Goal: Task Accomplishment & Management: Manage account settings

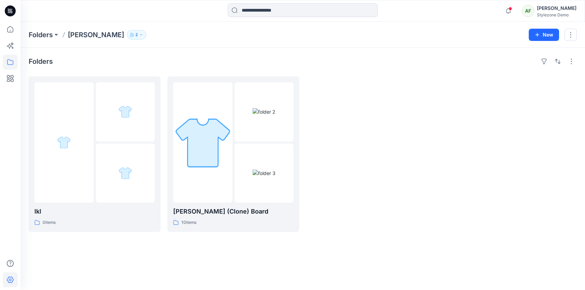
click at [7, 286] on icon at bounding box center [10, 279] width 15 height 15
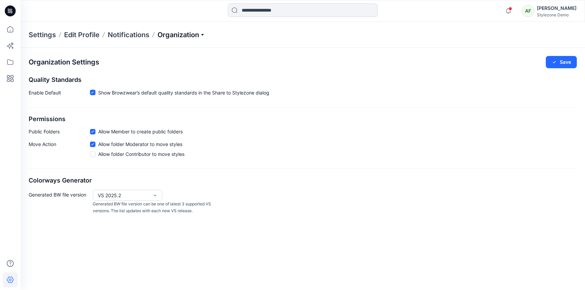
click at [188, 33] on p "Organization" at bounding box center [182, 35] width 48 height 10
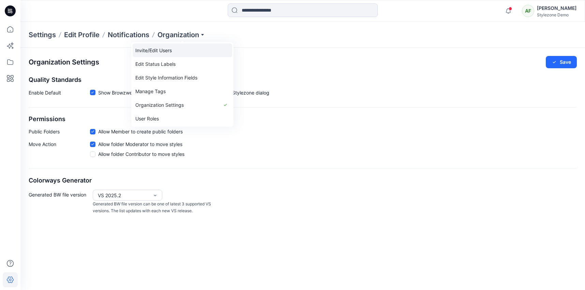
click at [181, 49] on link "Invite/Edit Users" at bounding box center [183, 51] width 100 height 14
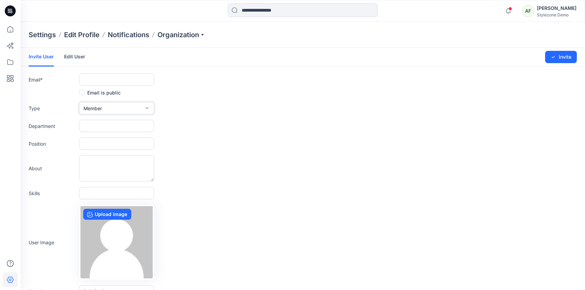
click at [105, 108] on button "Member" at bounding box center [116, 108] width 75 height 12
click at [191, 118] on form "Invite User Edit User Changes Saved Invite Email * Email is public Type Member …" at bounding box center [302, 179] width 565 height 263
click at [4, 60] on icon at bounding box center [10, 62] width 15 height 15
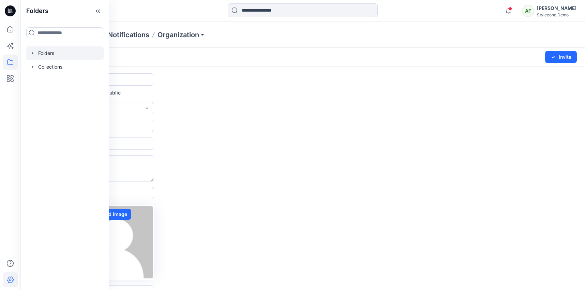
click at [48, 53] on div at bounding box center [65, 53] width 78 height 14
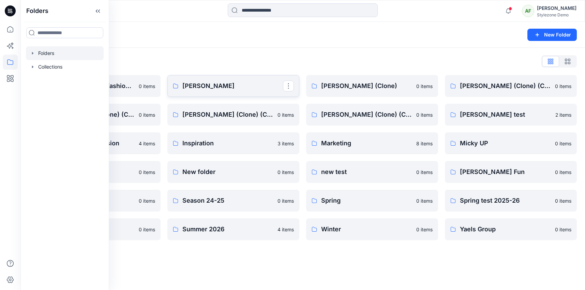
click at [246, 83] on p "[PERSON_NAME]" at bounding box center [232, 86] width 101 height 10
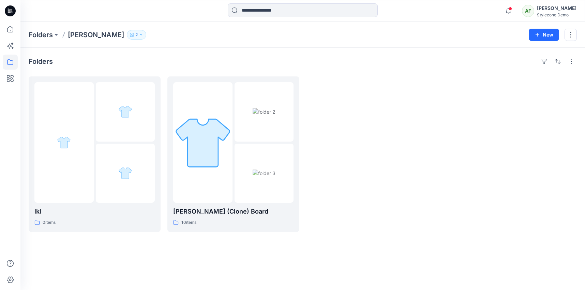
click at [212, 66] on div "Folders" at bounding box center [303, 61] width 548 height 11
click at [127, 37] on button "2" at bounding box center [136, 35] width 19 height 10
click at [179, 55] on icon "Manage Users" at bounding box center [178, 53] width 5 height 5
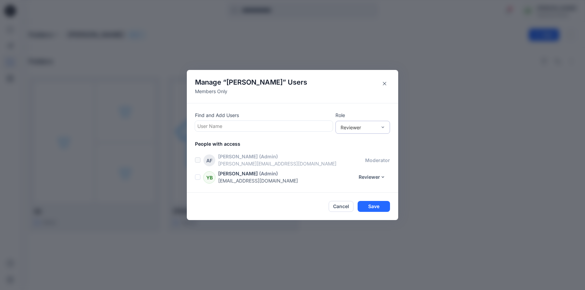
click at [377, 124] on div "Reviewer" at bounding box center [358, 127] width 43 height 7
click at [373, 114] on p "Role" at bounding box center [363, 115] width 55 height 7
click at [304, 122] on div at bounding box center [263, 126] width 133 height 9
type input "*"
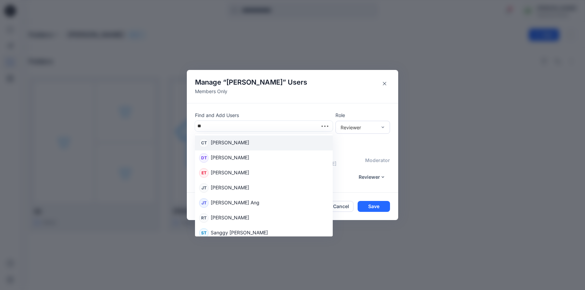
type input "***"
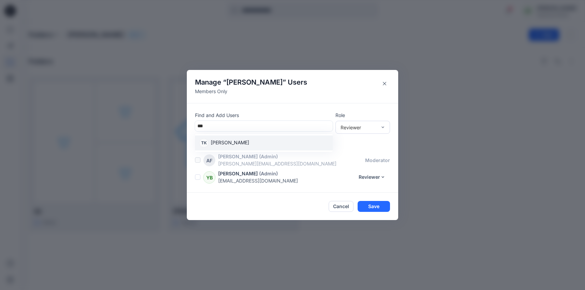
click at [246, 144] on div "TK [PERSON_NAME]" at bounding box center [264, 143] width 130 height 10
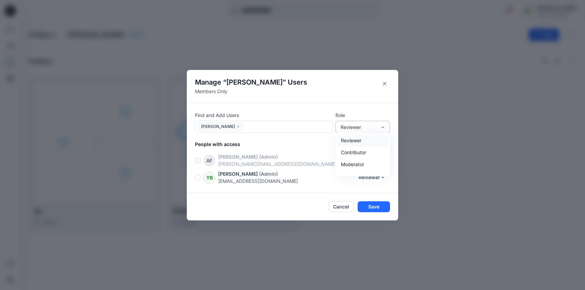
click at [366, 123] on div "Reviewer" at bounding box center [363, 127] width 55 height 13
click at [354, 165] on div "Moderator" at bounding box center [363, 164] width 52 height 12
click at [377, 174] on button "Reviewer" at bounding box center [372, 177] width 36 height 11
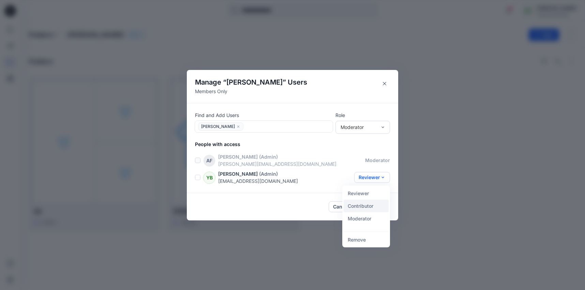
click at [372, 206] on button "Contributor" at bounding box center [366, 205] width 45 height 13
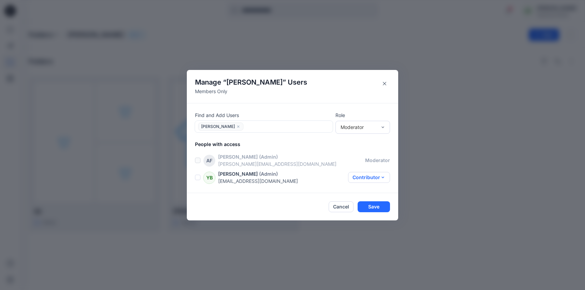
click at [379, 181] on button "Contributor" at bounding box center [369, 177] width 42 height 11
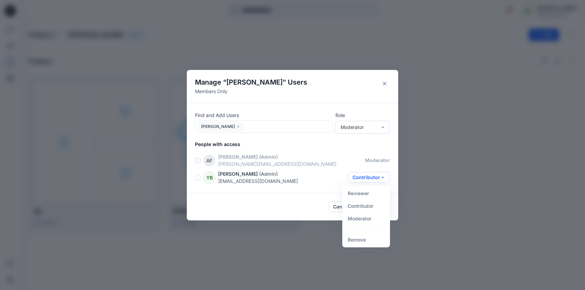
drag, startPoint x: 249, startPoint y: 175, endPoint x: 268, endPoint y: 172, distance: 19.3
click at [268, 172] on div "[PERSON_NAME] (Admin)" at bounding box center [283, 173] width 130 height 7
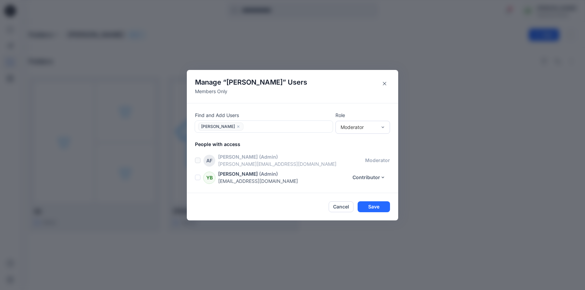
click at [296, 175] on div "[PERSON_NAME] (Admin)" at bounding box center [283, 173] width 130 height 7
click at [380, 175] on button "Contributor" at bounding box center [369, 177] width 42 height 11
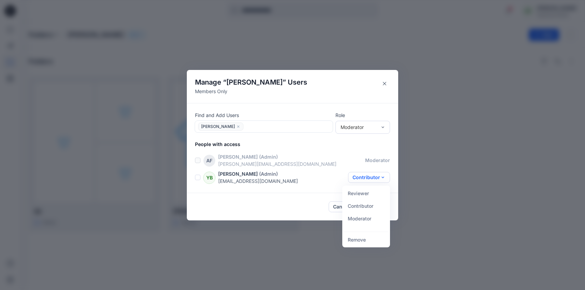
click at [387, 89] on header "Manage “ [PERSON_NAME] ” Users Members Only" at bounding box center [292, 86] width 211 height 33
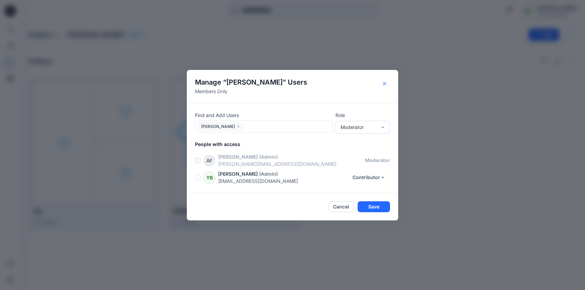
click at [386, 82] on icon "Close" at bounding box center [384, 83] width 3 height 3
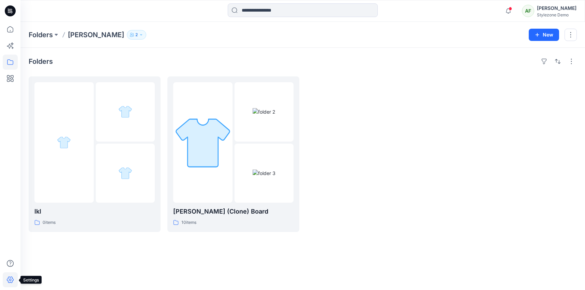
click at [10, 278] on icon at bounding box center [10, 279] width 15 height 15
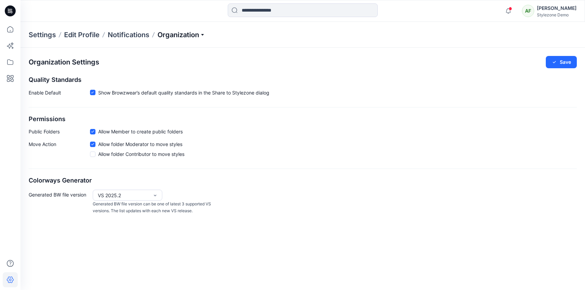
click at [201, 34] on p "Organization" at bounding box center [182, 35] width 48 height 10
